Goal: Task Accomplishment & Management: Manage account settings

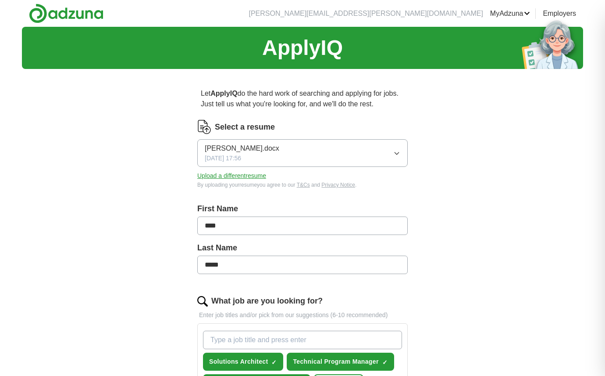
click at [250, 175] on button "Upload a different resume" at bounding box center [231, 175] width 69 height 9
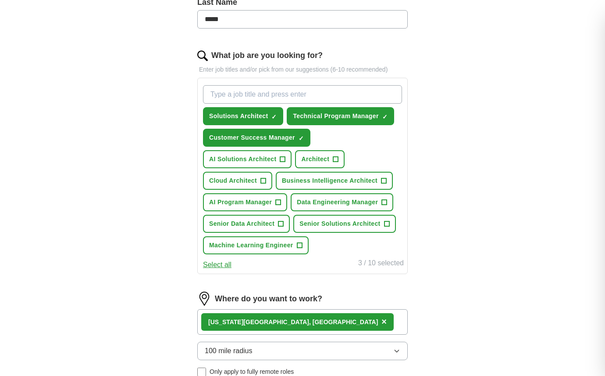
scroll to position [246, 0]
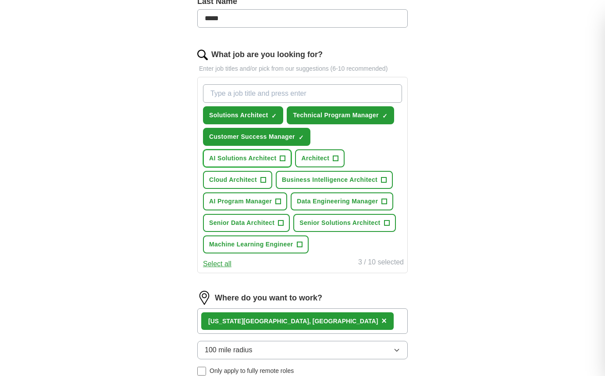
click at [234, 152] on button "AI Solutions Architect +" at bounding box center [247, 158] width 89 height 18
click at [307, 172] on button "Business Intelligence Architect +" at bounding box center [334, 180] width 117 height 18
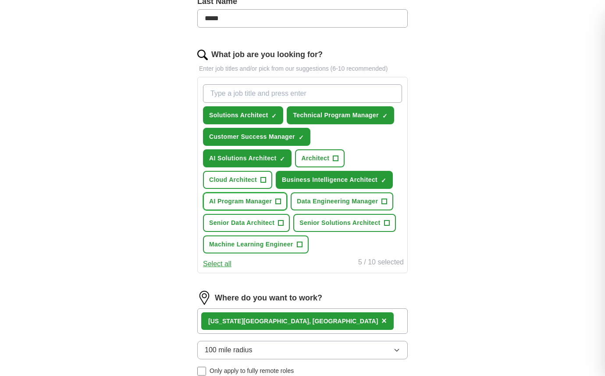
click at [268, 203] on span "AI Program Manager" at bounding box center [240, 201] width 63 height 9
click at [259, 179] on button "Cloud Architect +" at bounding box center [237, 180] width 69 height 18
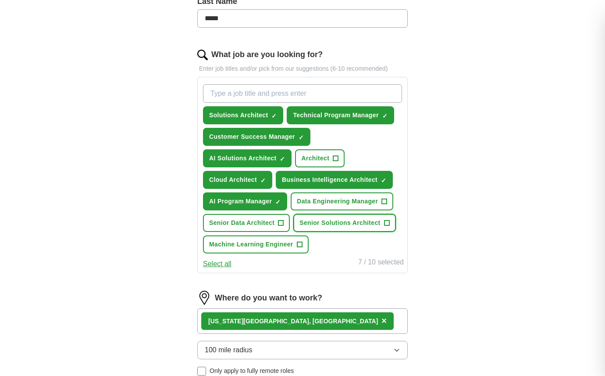
click at [312, 218] on button "Senior Solutions Architect +" at bounding box center [344, 223] width 102 height 18
drag, startPoint x: 214, startPoint y: 264, endPoint x: 159, endPoint y: 267, distance: 54.5
click at [159, 267] on div "ApplyIQ Let ApplyIQ do the hard work of searching and applying for jobs. Just t…" at bounding box center [303, 134] width 562 height 707
click at [226, 93] on input "What job are you looking for?" at bounding box center [302, 93] width 199 height 18
type input "enterprise architect"
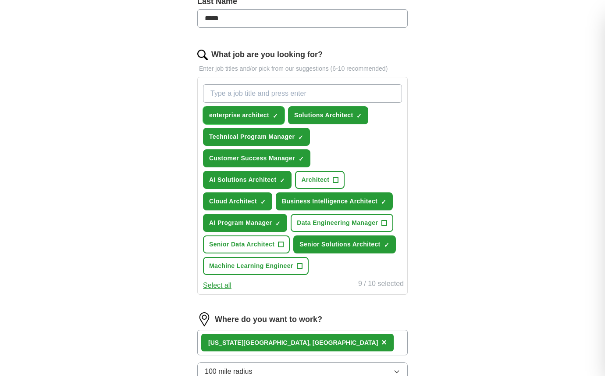
click at [0, 0] on span "×" at bounding box center [0, 0] width 0 height 0
click at [235, 91] on input "What job are you looking for?" at bounding box center [302, 93] width 199 height 18
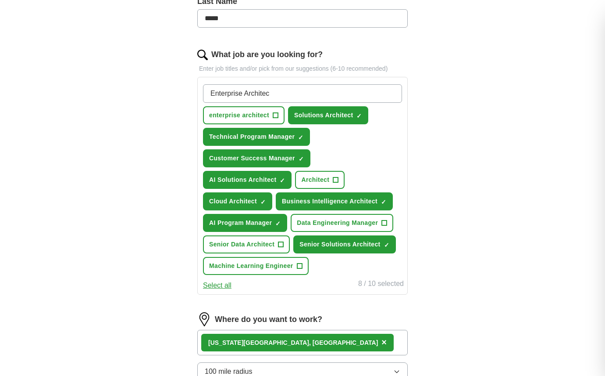
type input "Enterprise Architect"
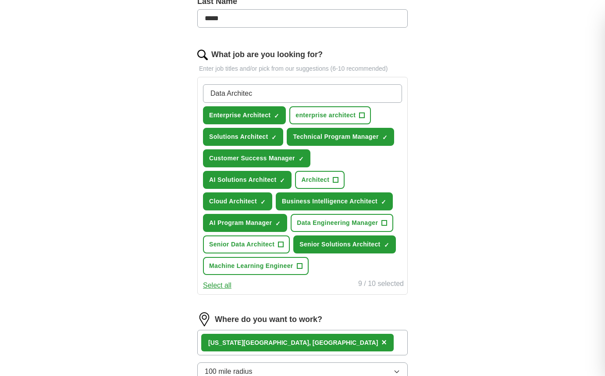
type input "Data Architect"
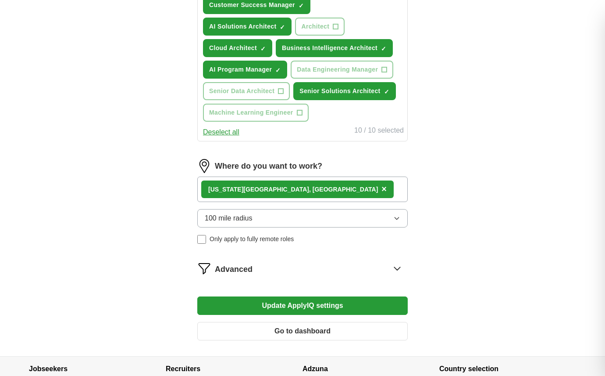
scroll to position [444, 0]
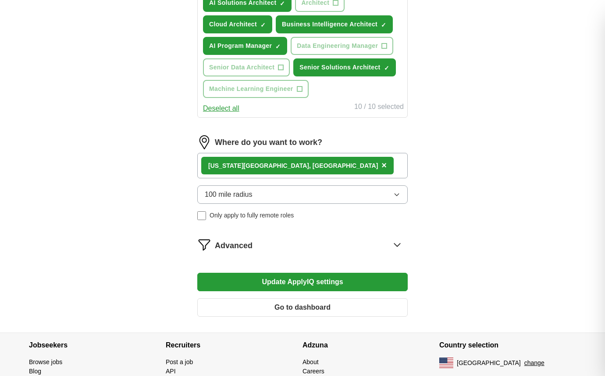
click at [308, 157] on div "[US_STATE][GEOGRAPHIC_DATA], [GEOGRAPHIC_DATA] ×" at bounding box center [302, 165] width 211 height 25
click at [308, 164] on div "[US_STATE][GEOGRAPHIC_DATA], [GEOGRAPHIC_DATA] ×" at bounding box center [302, 165] width 211 height 25
click at [293, 173] on div "[US_STATE][GEOGRAPHIC_DATA], [GEOGRAPHIC_DATA] ×" at bounding box center [302, 165] width 211 height 25
click at [293, 165] on div "[US_STATE][GEOGRAPHIC_DATA], [GEOGRAPHIC_DATA] ×" at bounding box center [302, 165] width 211 height 25
click at [269, 219] on span "Only apply to fully remote roles" at bounding box center [252, 215] width 84 height 9
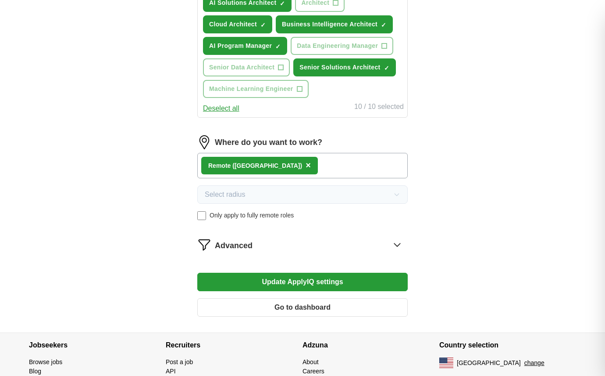
click at [269, 219] on span "Only apply to fully remote roles" at bounding box center [252, 215] width 84 height 9
click at [286, 162] on div "[US_STATE][GEOGRAPHIC_DATA], [GEOGRAPHIC_DATA] ×" at bounding box center [302, 165] width 211 height 25
click at [292, 165] on div "[US_STATE][GEOGRAPHIC_DATA], [GEOGRAPHIC_DATA] ×" at bounding box center [302, 165] width 211 height 25
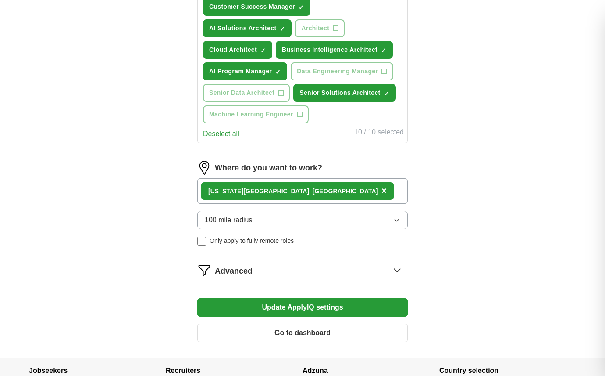
click at [284, 196] on div "[US_STATE][GEOGRAPHIC_DATA], [GEOGRAPHIC_DATA] ×" at bounding box center [302, 190] width 211 height 25
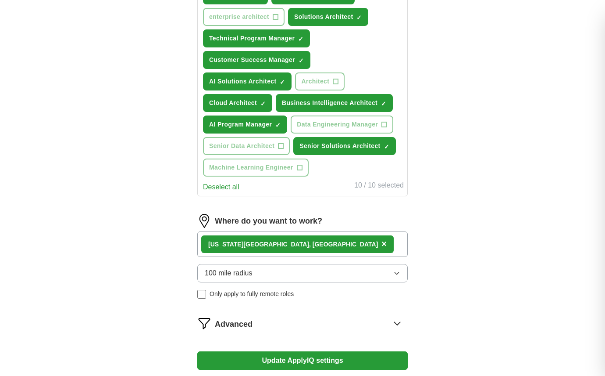
scroll to position [374, 0]
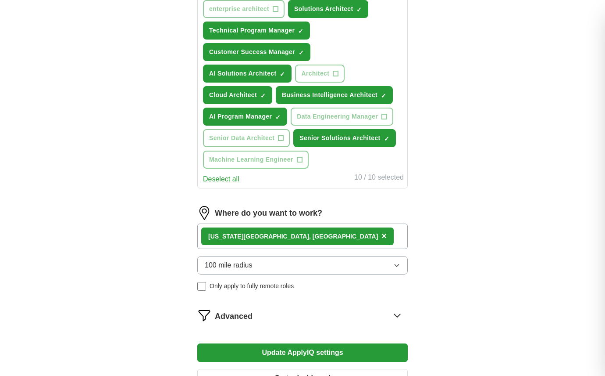
click at [271, 238] on div "[US_STATE][GEOGRAPHIC_DATA], [GEOGRAPHIC_DATA] ×" at bounding box center [297, 236] width 193 height 18
click at [382, 238] on span "×" at bounding box center [384, 236] width 5 height 10
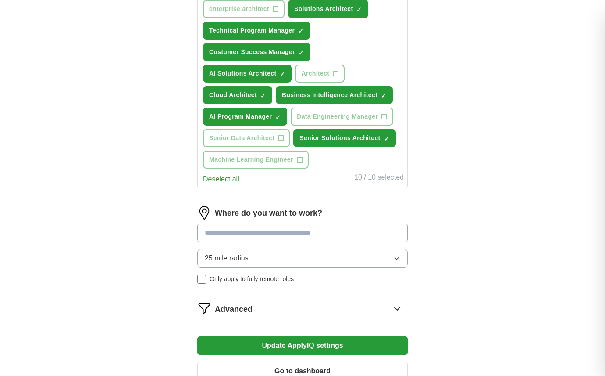
click at [264, 233] on input at bounding box center [302, 232] width 211 height 18
type input "*"
type input "********"
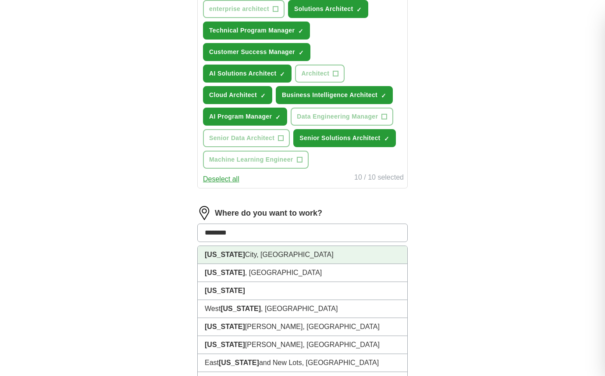
click at [262, 258] on li "[US_STATE][GEOGRAPHIC_DATA], [GEOGRAPHIC_DATA]" at bounding box center [303, 255] width 210 height 18
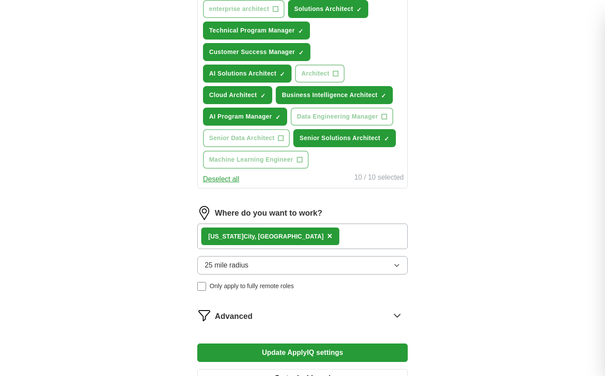
click at [287, 232] on div "[US_STATE][GEOGRAPHIC_DATA], [GEOGRAPHIC_DATA] ×" at bounding box center [302, 235] width 211 height 25
click at [283, 240] on div "[US_STATE][GEOGRAPHIC_DATA], [GEOGRAPHIC_DATA] ×" at bounding box center [302, 235] width 211 height 25
click at [229, 268] on span "25 mile radius" at bounding box center [227, 265] width 44 height 11
click at [172, 270] on div "Let ApplyIQ do the hard work of searching and applying for jobs. Just tell us w…" at bounding box center [302, 52] width 281 height 701
click at [327, 238] on span "×" at bounding box center [329, 236] width 5 height 10
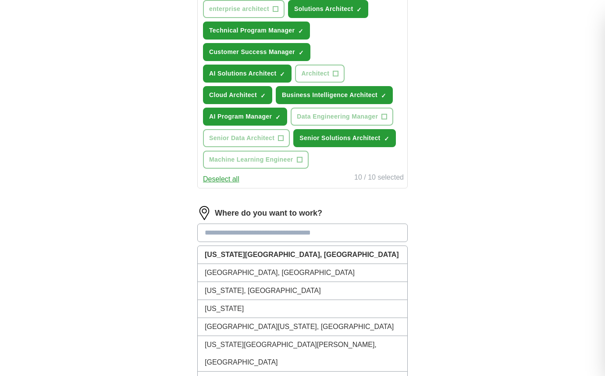
click at [225, 236] on input at bounding box center [302, 232] width 211 height 18
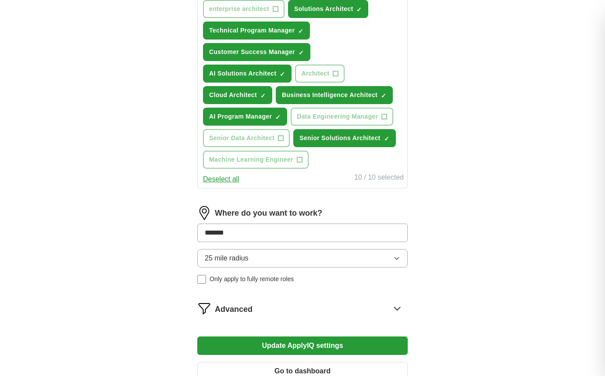
type input "********"
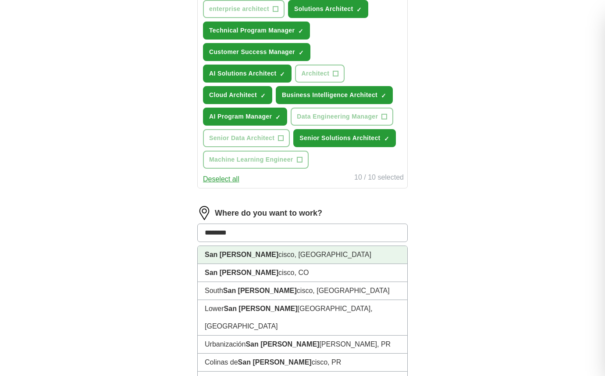
click at [231, 254] on strong "San [PERSON_NAME]" at bounding box center [242, 253] width 74 height 7
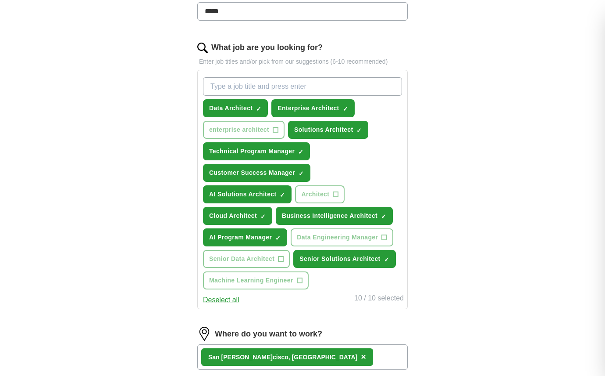
scroll to position [490, 0]
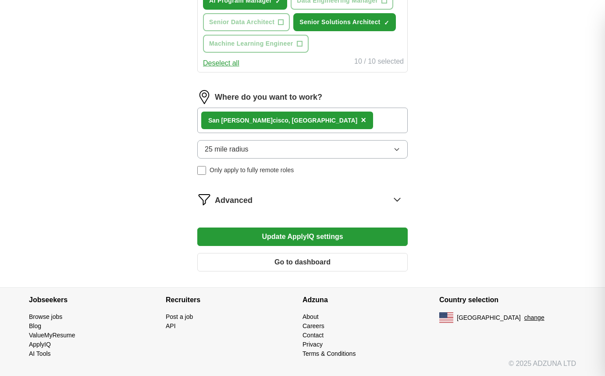
click at [251, 234] on button "Update ApplyIQ settings" at bounding box center [302, 236] width 211 height 18
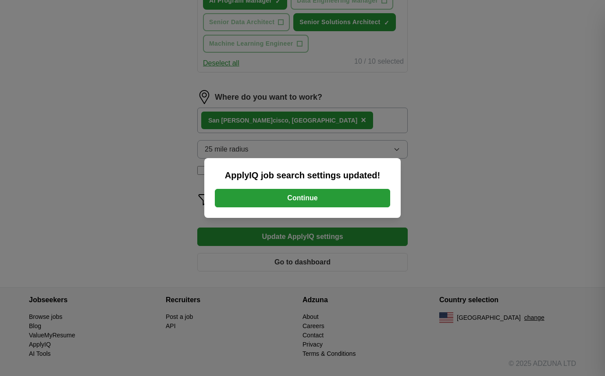
click at [291, 193] on button "Continue" at bounding box center [302, 198] width 175 height 18
